Goal: Information Seeking & Learning: Check status

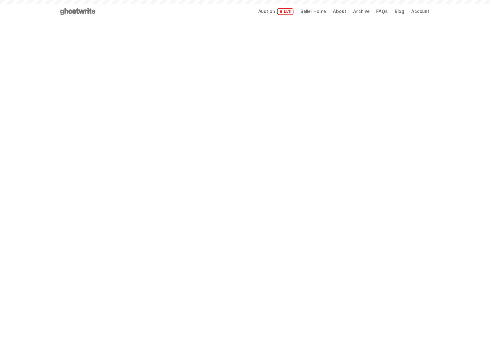
click at [326, 14] on span "Seller Home" at bounding box center [313, 11] width 25 height 5
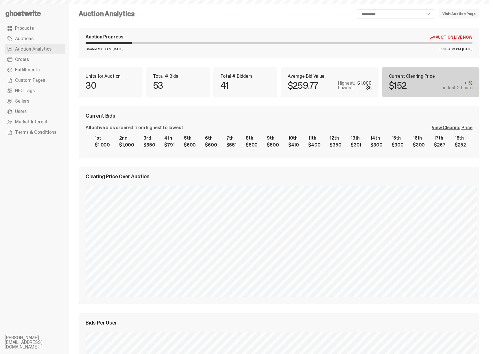
select select "**"
click at [446, 127] on div "View Clearing Price" at bounding box center [452, 128] width 41 height 5
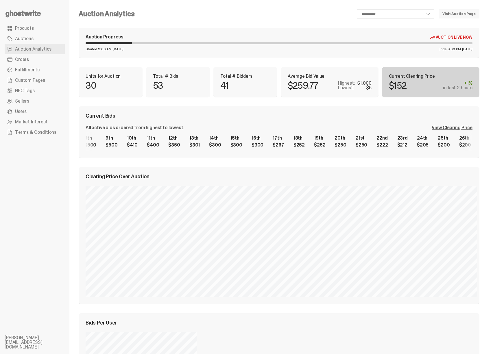
click at [439, 144] on div "1st $1,000 2nd $1,000 3rd $850 4th $791 5th $600 6th $600 7th $551 8th $500 9th…" at bounding box center [279, 142] width 387 height 19
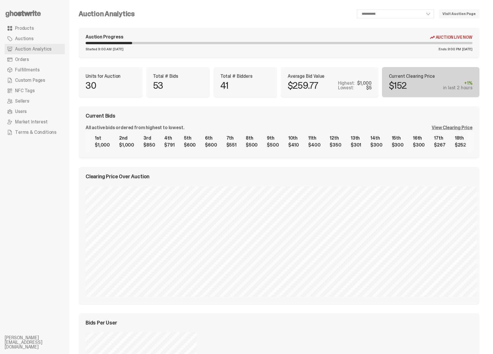
click at [415, 146] on div "1st $1,000 2nd $1,000 3rd $850 4th $791 5th $600 6th $600 7th $551 8th $500 9th…" at bounding box center [279, 142] width 387 height 19
drag, startPoint x: 186, startPoint y: 152, endPoint x: 153, endPoint y: 148, distance: 33.8
click at [151, 149] on div "Current Bids All active bids ordered from highest to lowest. View Clearing Pric…" at bounding box center [279, 131] width 401 height 51
click at [310, 139] on div "1st $1,000 2nd $1,000 3rd $850 4th $791 5th $600 6th $600 7th $551 8th $500 9th…" at bounding box center [279, 142] width 387 height 19
click at [459, 130] on div "View Clearing Price" at bounding box center [452, 128] width 41 height 5
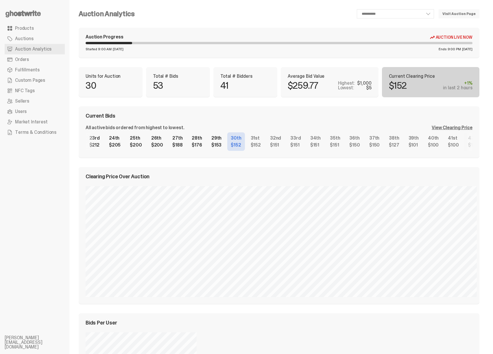
scroll to position [0, 472]
click at [215, 144] on div "1st $1,000 2nd $1,000 3rd $850 4th $791 5th $600 6th $600 7th $551 8th $500 9th…" at bounding box center [279, 142] width 387 height 19
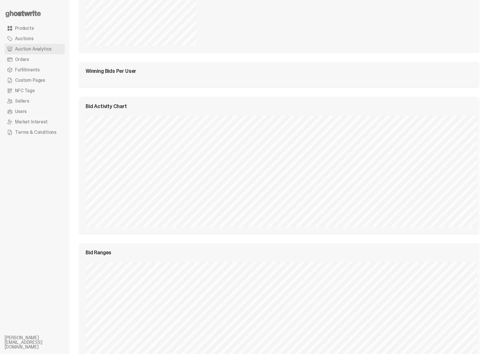
scroll to position [573, 0]
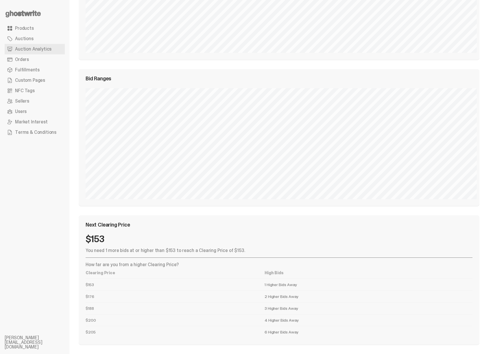
select select "**"
